Goal: Information Seeking & Learning: Learn about a topic

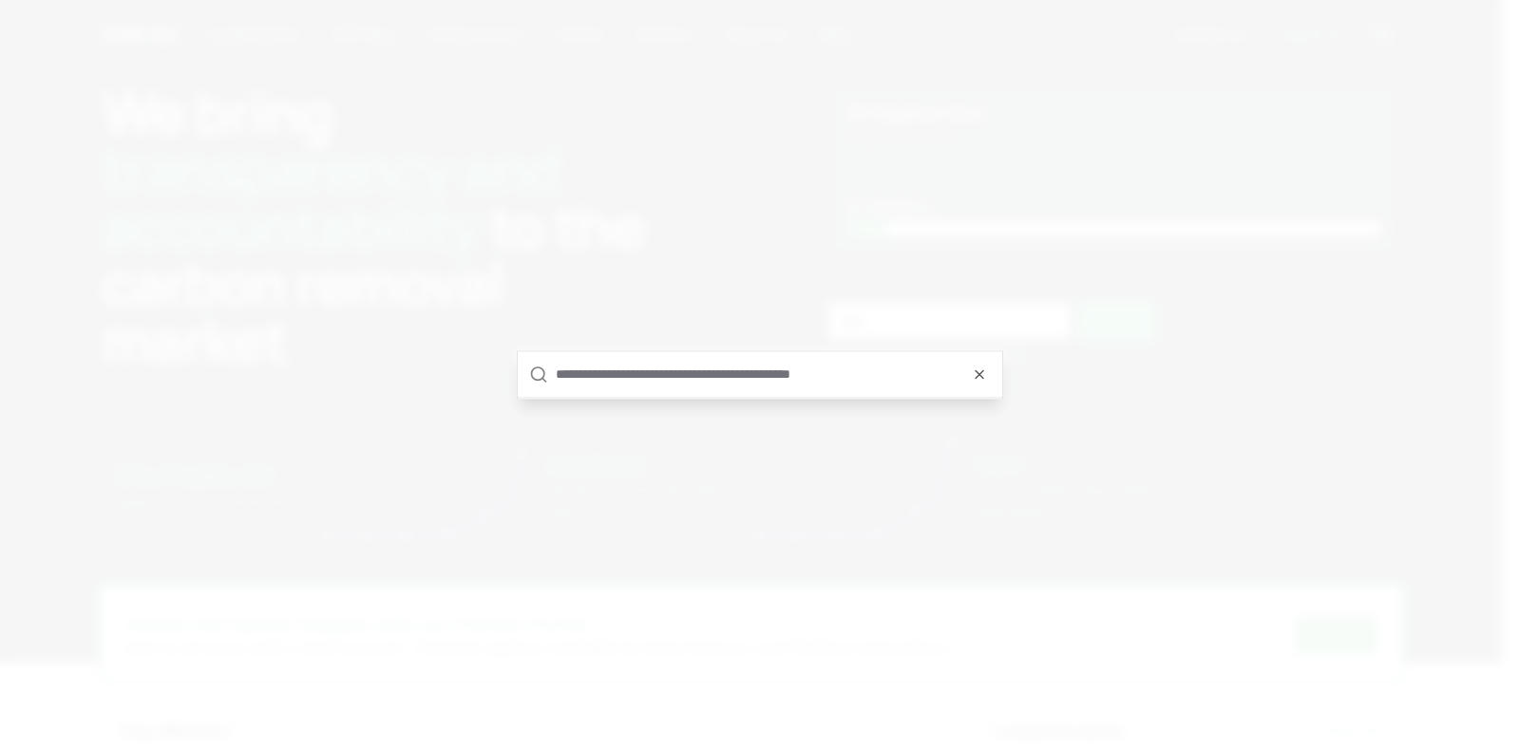
type input "*"
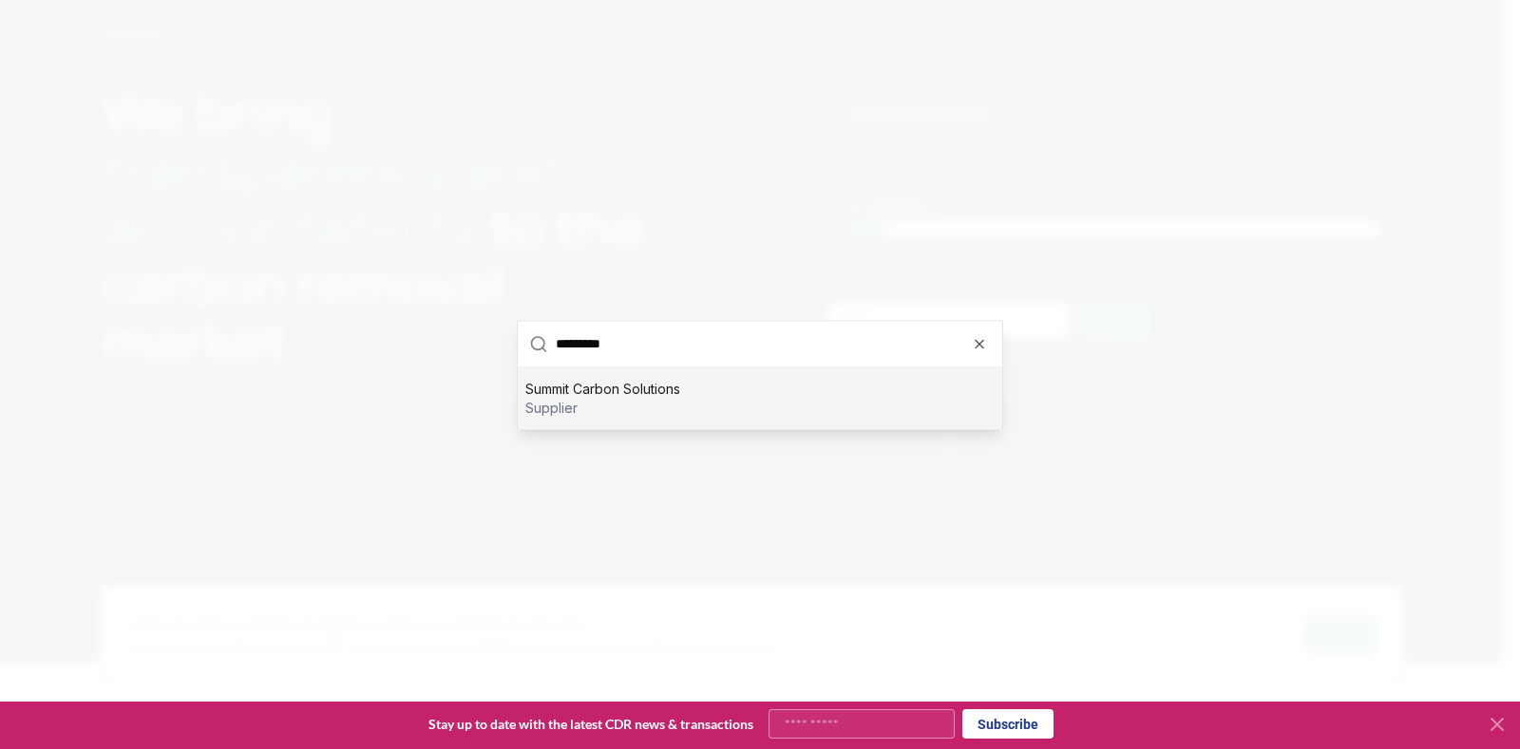
type input "*********"
click at [670, 396] on p "Summit Carbon Solutions" at bounding box center [602, 388] width 155 height 19
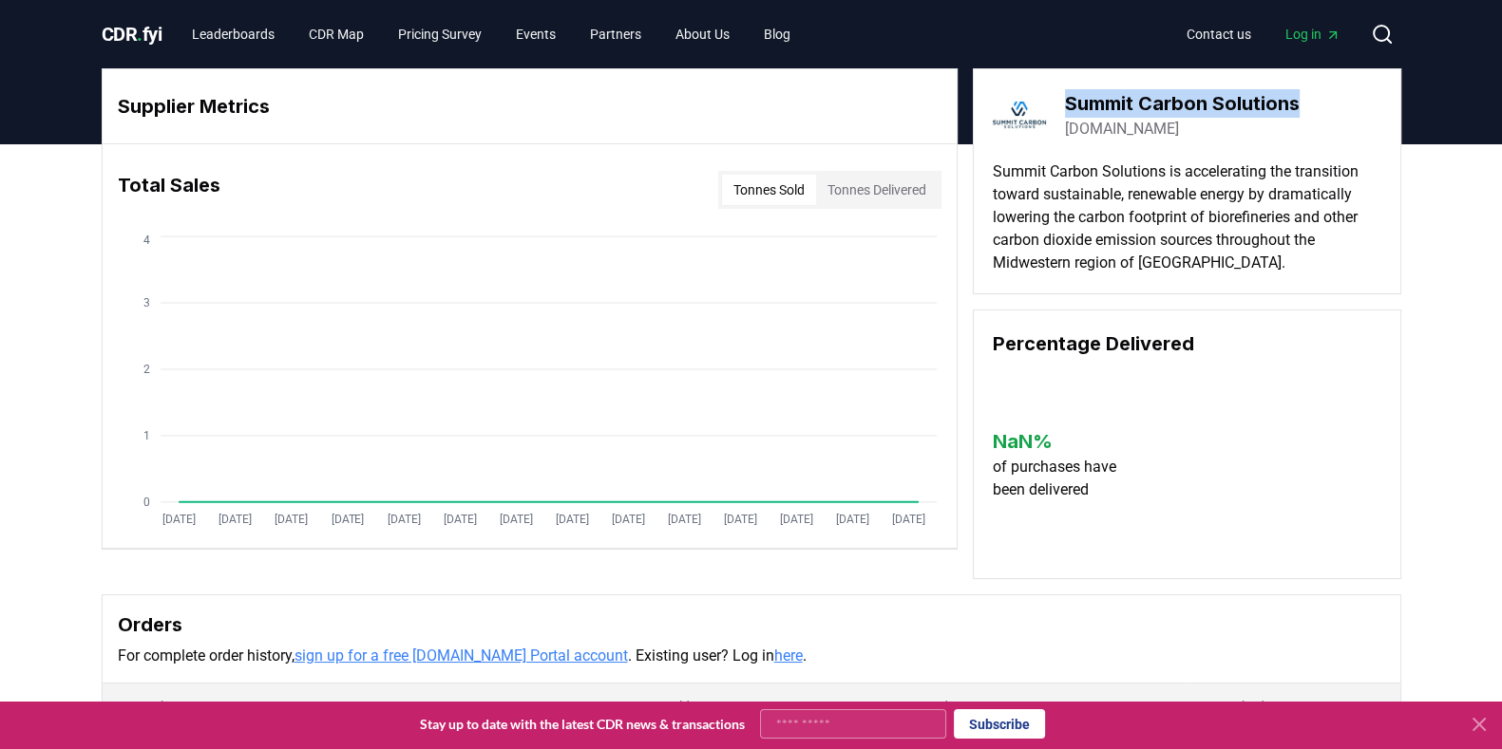
drag, startPoint x: 1306, startPoint y: 106, endPoint x: 1066, endPoint y: 109, distance: 240.3
click at [1066, 109] on div "Summit Carbon Solutions [DOMAIN_NAME]" at bounding box center [1187, 114] width 389 height 53
copy h3 "Summit Carbon Solutions"
